Goal: Task Accomplishment & Management: Manage account settings

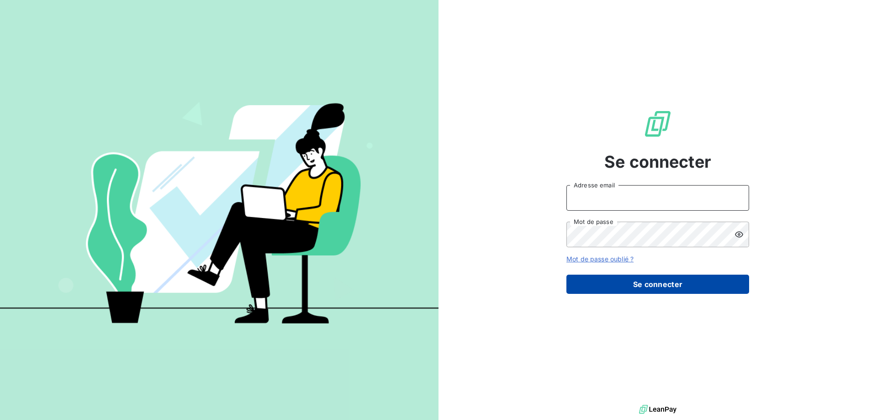
type input "[EMAIL_ADDRESS][DOMAIN_NAME]"
click at [652, 281] on button "Se connecter" at bounding box center [658, 284] width 183 height 19
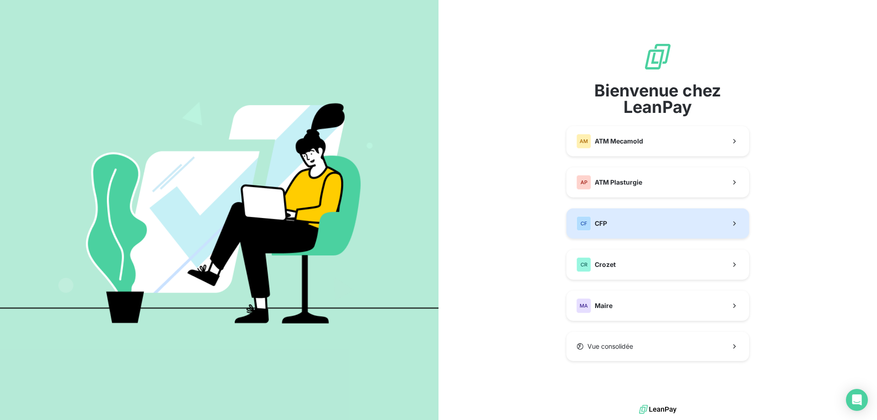
click at [627, 227] on button "CF CFP" at bounding box center [658, 223] width 183 height 30
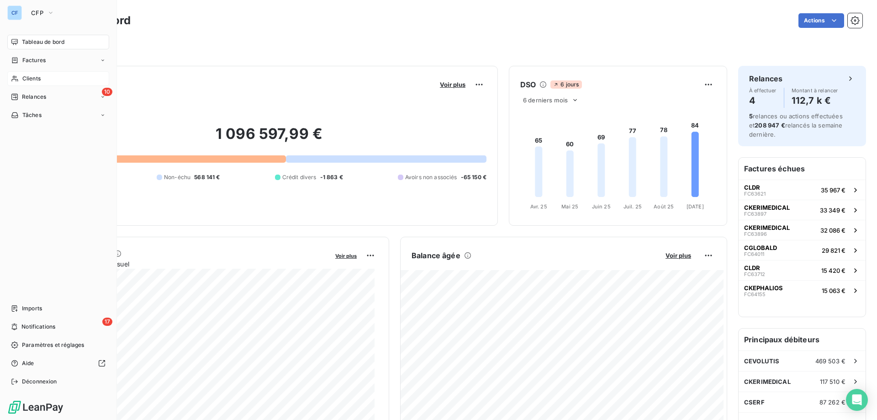
click at [42, 78] on div "Clients" at bounding box center [58, 78] width 102 height 15
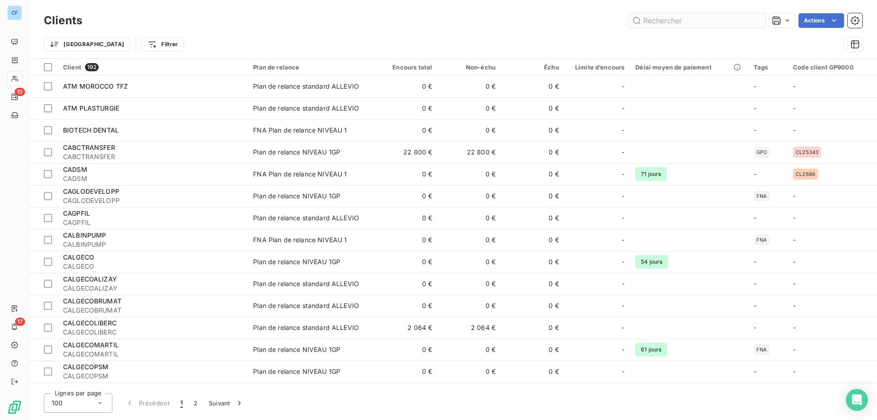
click at [683, 22] on input "text" at bounding box center [697, 20] width 137 height 15
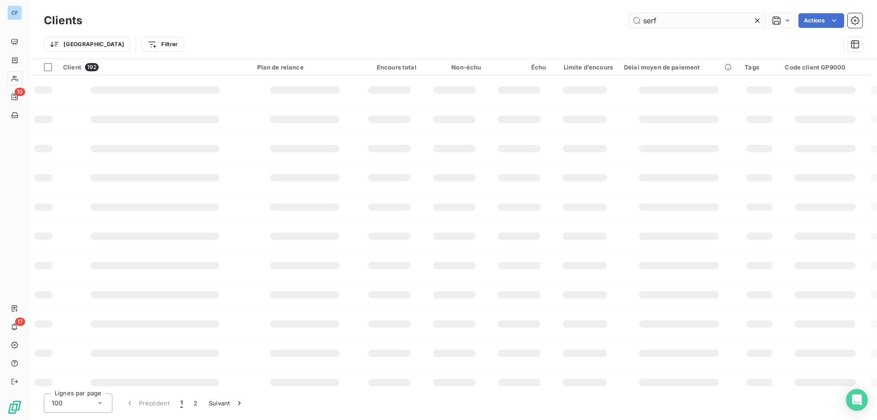
type input "serf"
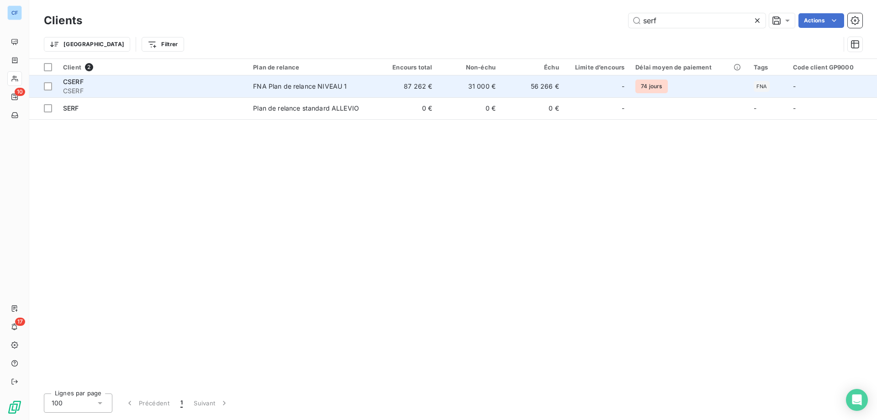
click at [284, 91] on td "FNA Plan de relance NIVEAU 1" at bounding box center [311, 86] width 127 height 22
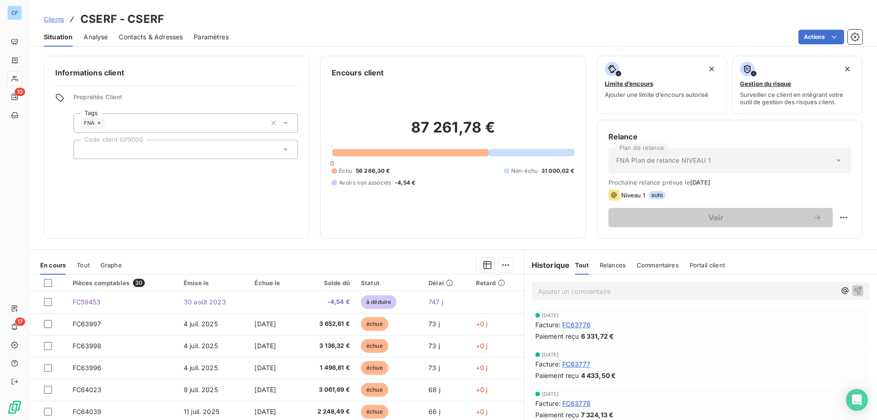
click at [131, 36] on span "Contacts & Adresses" at bounding box center [151, 36] width 64 height 9
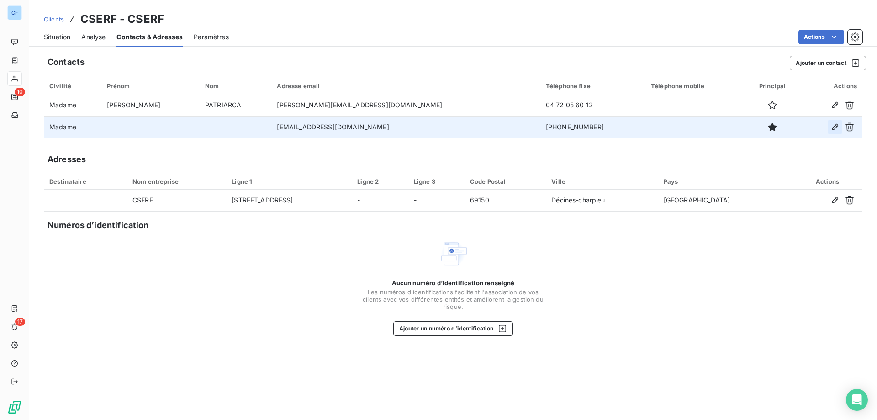
click at [836, 126] on icon "button" at bounding box center [835, 126] width 9 height 9
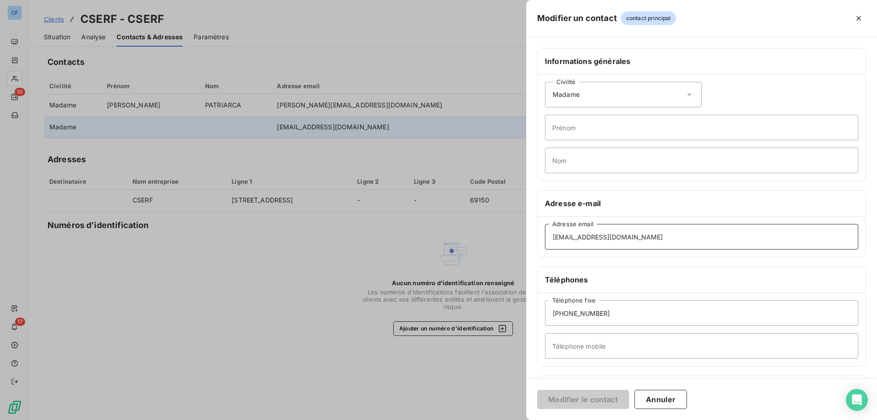
click at [666, 237] on input "[EMAIL_ADDRESS][DOMAIN_NAME]" at bounding box center [701, 237] width 313 height 26
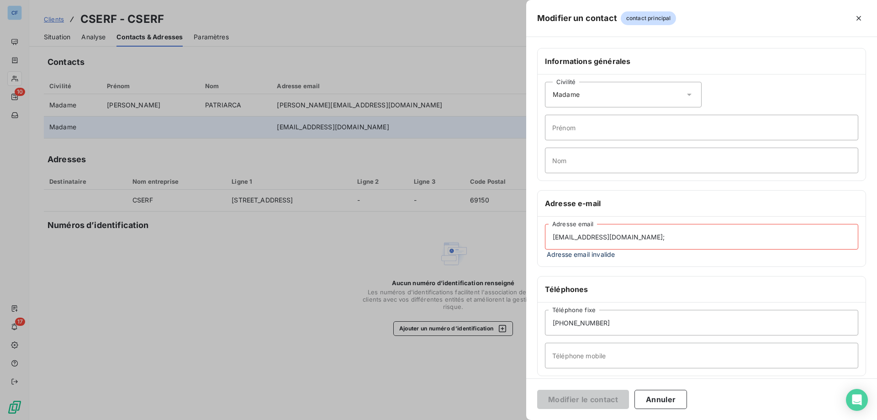
paste input "à [EMAIL_ADDRESS][DOMAIN_NAME]"
click at [662, 237] on input "[EMAIL_ADDRESS][DOMAIN_NAME]; à [EMAIL_ADDRESS][DOMAIN_NAME]" at bounding box center [701, 237] width 313 height 26
click at [785, 238] on input "[EMAIL_ADDRESS][DOMAIN_NAME]; [EMAIL_ADDRESS][DOMAIN_NAME]" at bounding box center [701, 237] width 313 height 26
click at [674, 399] on button "Annuler" at bounding box center [661, 399] width 53 height 19
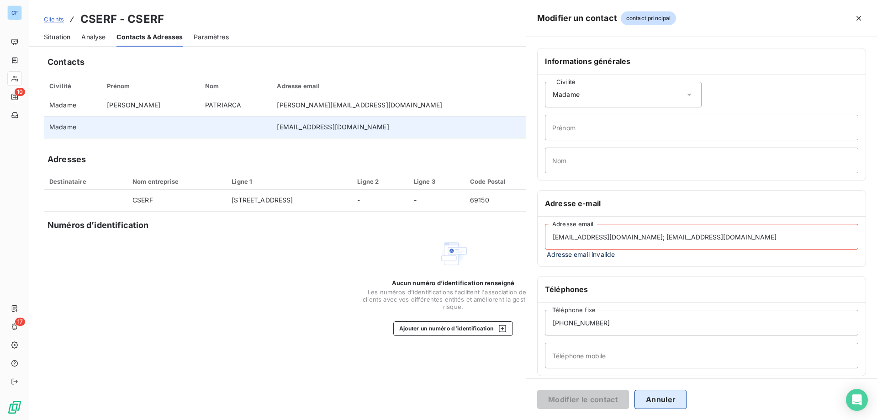
type input "[EMAIL_ADDRESS][DOMAIN_NAME]"
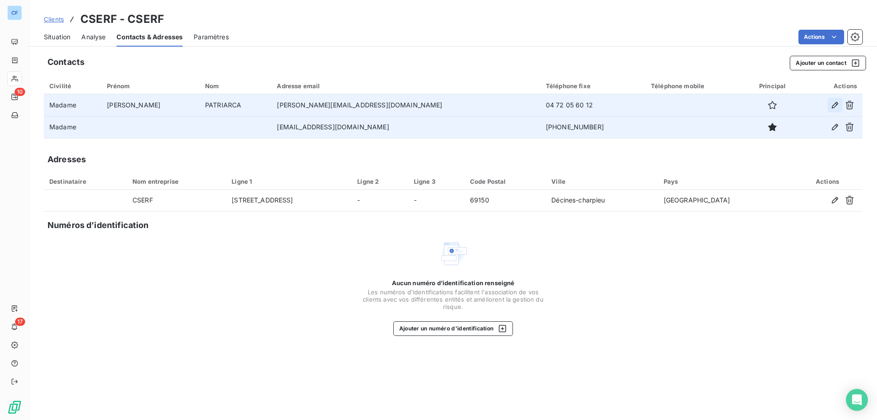
click at [831, 105] on icon "button" at bounding box center [835, 105] width 9 height 9
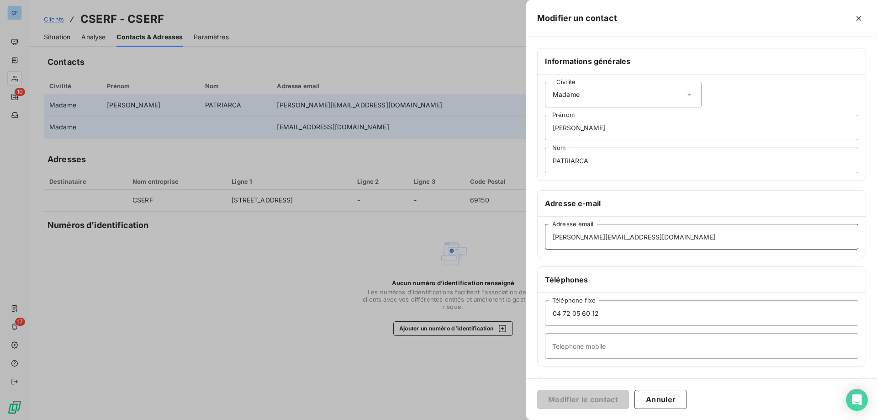
click at [633, 238] on input "[PERSON_NAME][EMAIL_ADDRESS][DOMAIN_NAME]" at bounding box center [701, 237] width 313 height 26
drag, startPoint x: 633, startPoint y: 238, endPoint x: 266, endPoint y: 239, distance: 366.4
click at [266, 419] on div "Modifier un contact Informations générales Civilité Madame [PERSON_NAME] PATRIA…" at bounding box center [438, 420] width 877 height 0
paste input "à [EMAIL_ADDRESS][DOMAIN_NAME]"
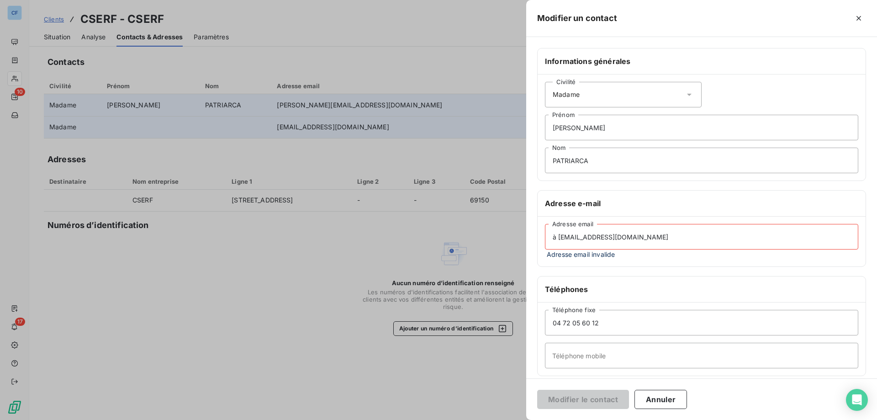
click at [558, 235] on input "à [EMAIL_ADDRESS][DOMAIN_NAME]" at bounding box center [701, 237] width 313 height 26
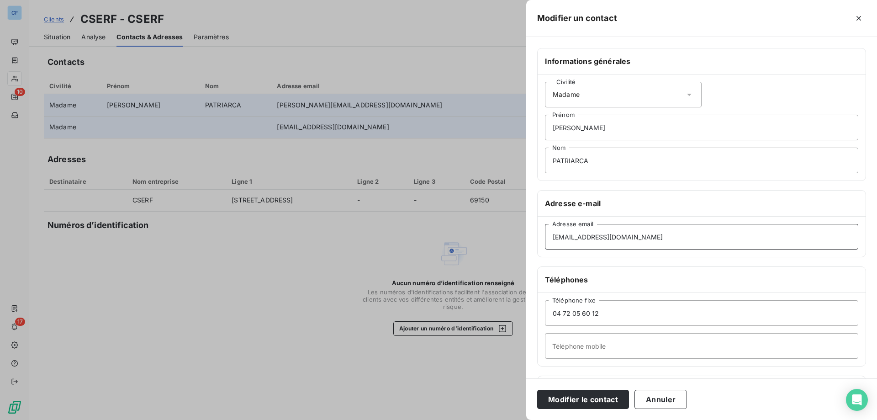
click at [672, 237] on input "[EMAIL_ADDRESS][DOMAIN_NAME]" at bounding box center [701, 237] width 313 height 26
type input "[EMAIL_ADDRESS][DOMAIN_NAME]"
click at [703, 187] on div "Informations générales Civilité Madame [PERSON_NAME] PATRIARCA Nom Adresse e-ma…" at bounding box center [701, 251] width 351 height 406
click at [603, 402] on button "Modifier le contact" at bounding box center [583, 399] width 92 height 19
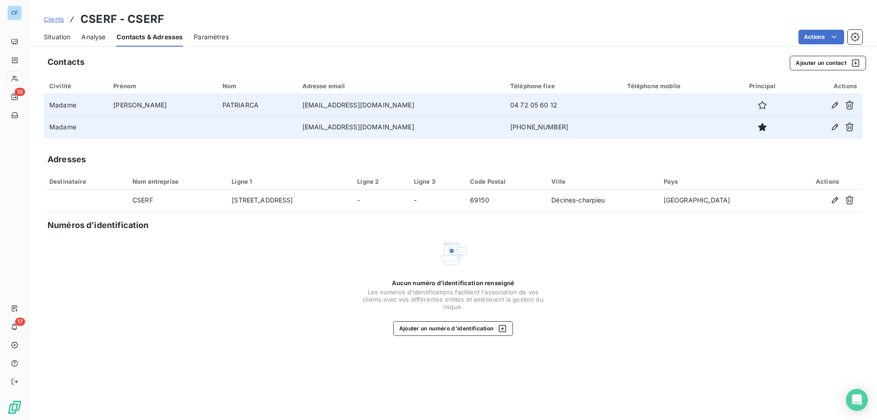
click at [313, 358] on div "Contacts Ajouter un contact Civilité Prénom Nom Adresse email Téléphone fixe Té…" at bounding box center [453, 235] width 848 height 370
